Goal: Task Accomplishment & Management: Use online tool/utility

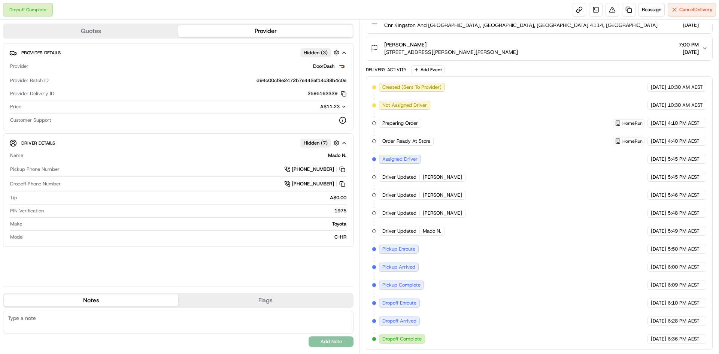
click at [636, 13] on div "Reassign Cancel Delivery" at bounding box center [644, 9] width 143 height 13
click at [642, 13] on span "Reassign" at bounding box center [651, 9] width 19 height 7
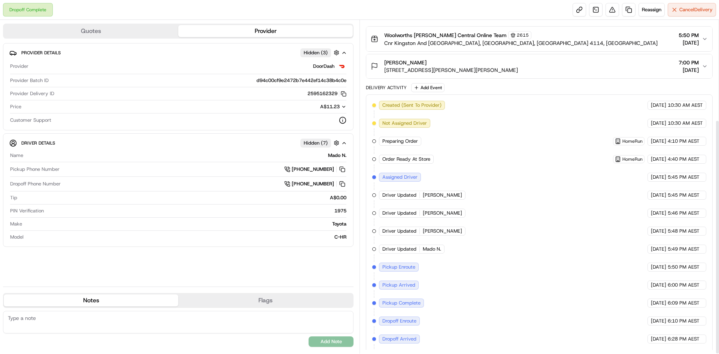
scroll to position [142, 0]
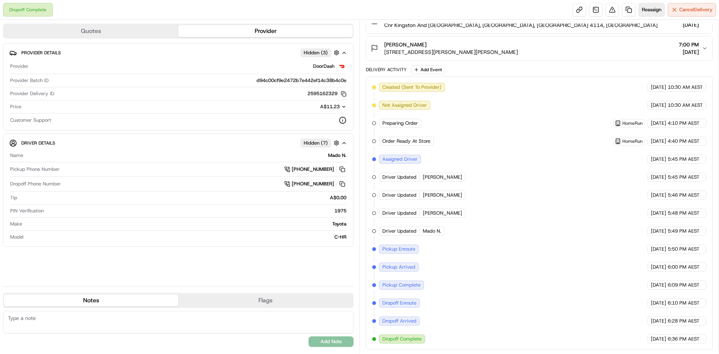
click at [651, 10] on span "Reassign" at bounding box center [651, 9] width 19 height 7
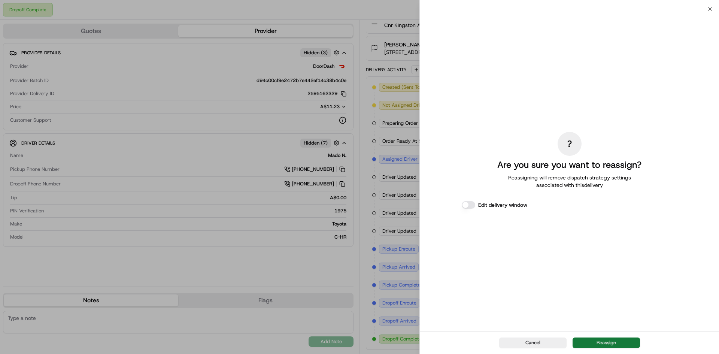
click at [624, 344] on button "Reassign" at bounding box center [606, 342] width 67 height 10
click at [626, 342] on div "Cancel" at bounding box center [569, 342] width 299 height 23
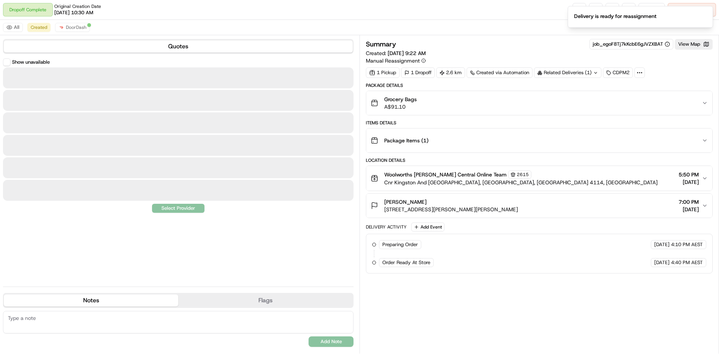
scroll to position [0, 0]
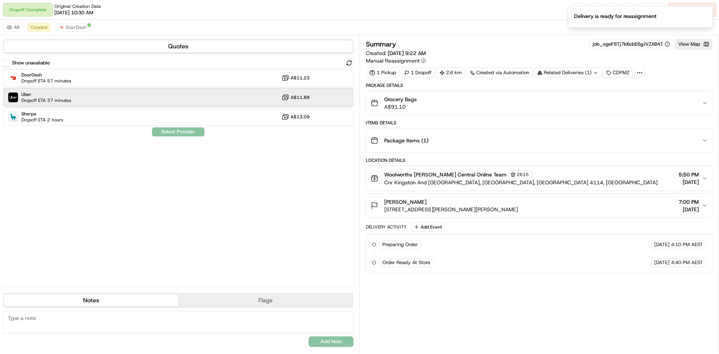
click at [225, 97] on div "Uber Dropoff ETA 37 minutes A$11.88" at bounding box center [178, 97] width 351 height 18
click at [182, 127] on div "Show unavailable DoorDash Dropoff ETA 57 minutes A$11.23 Uber Dropoff ETA 37 mi…" at bounding box center [178, 169] width 351 height 222
click at [183, 130] on button "Assign Provider" at bounding box center [178, 131] width 53 height 9
